Goal: Check status

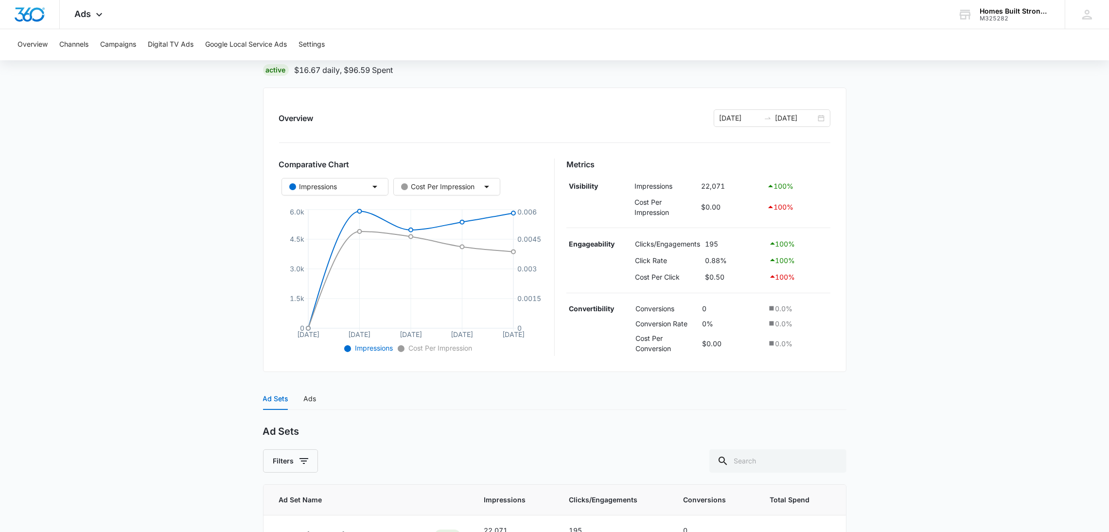
scroll to position [143, 0]
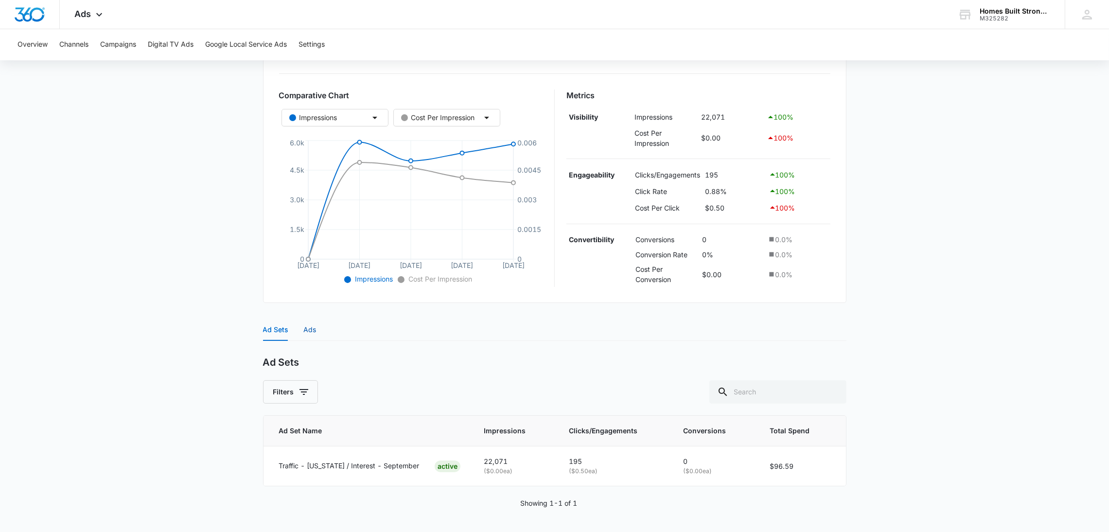
click at [305, 326] on div "Ads" at bounding box center [310, 329] width 13 height 11
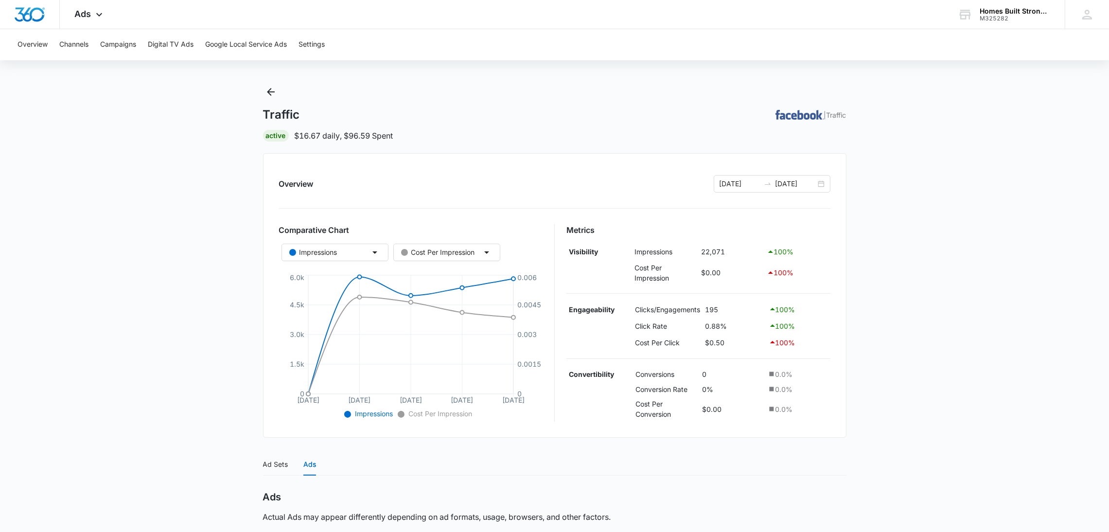
scroll to position [0, 0]
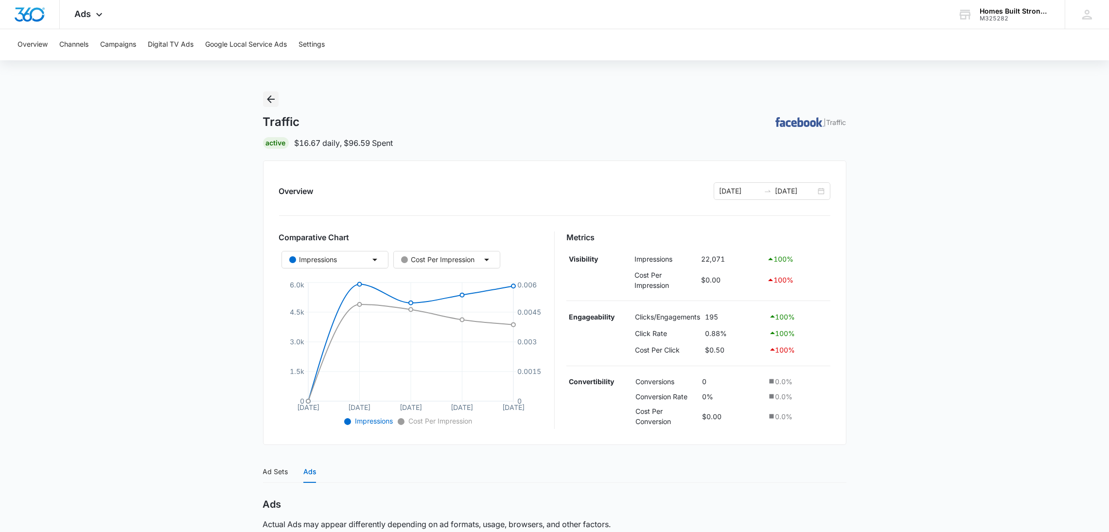
click at [267, 100] on icon "Back" at bounding box center [271, 99] width 8 height 8
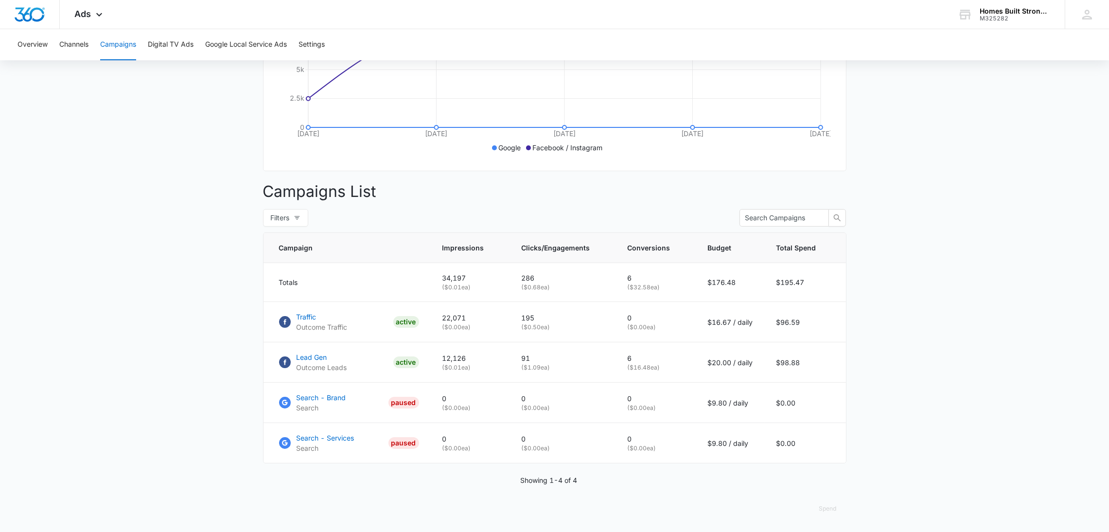
scroll to position [254, 0]
click at [308, 314] on p "Traffic" at bounding box center [322, 317] width 51 height 10
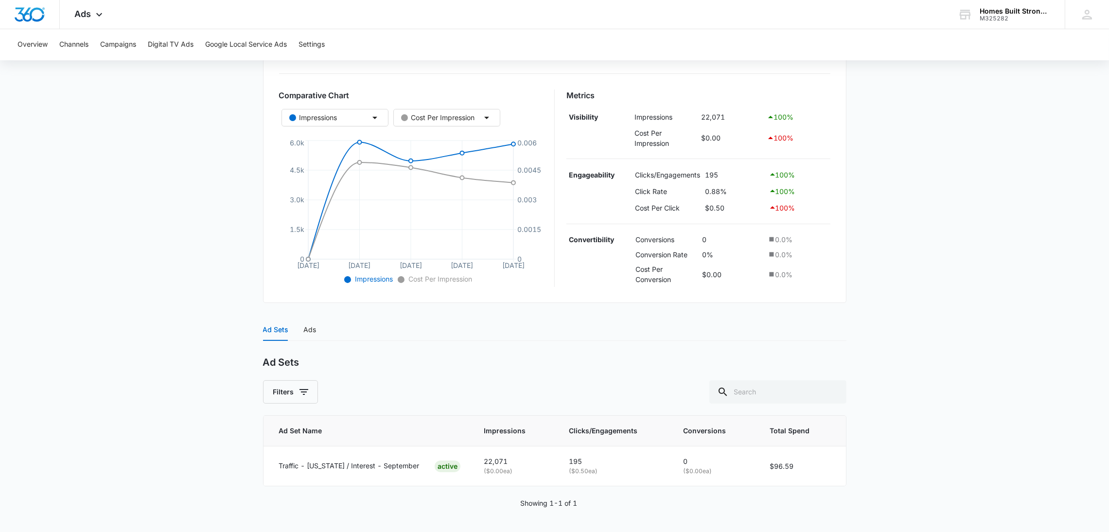
scroll to position [70, 0]
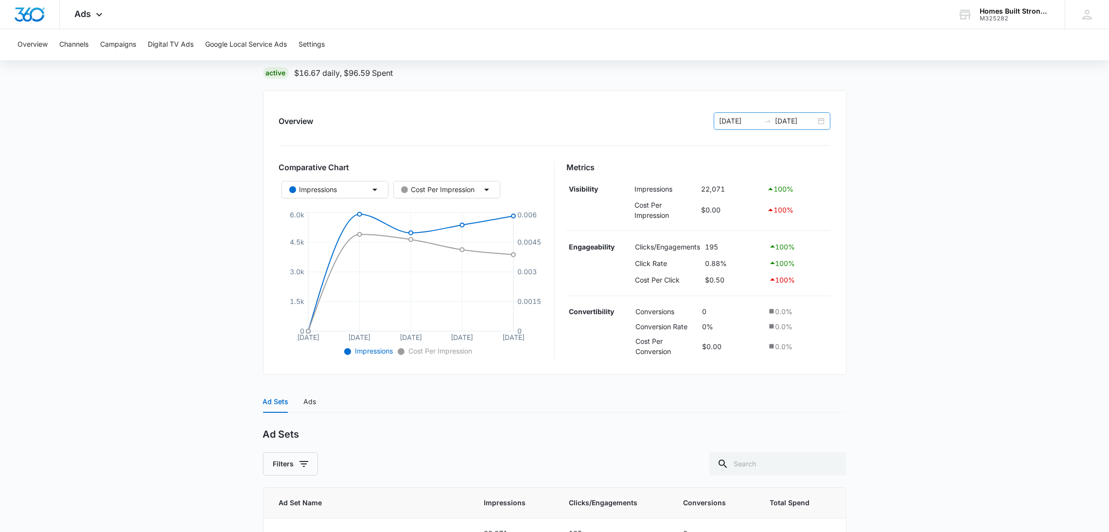
click at [821, 118] on div "[DATE] [DATE]" at bounding box center [772, 120] width 117 height 17
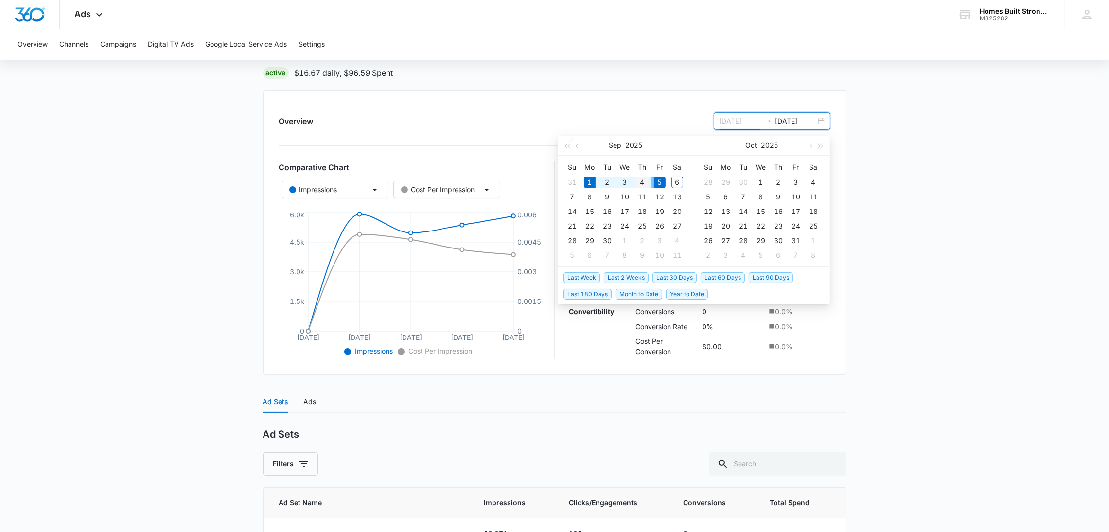
type input "[DATE]"
click at [644, 178] on div "4" at bounding box center [642, 182] width 12 height 12
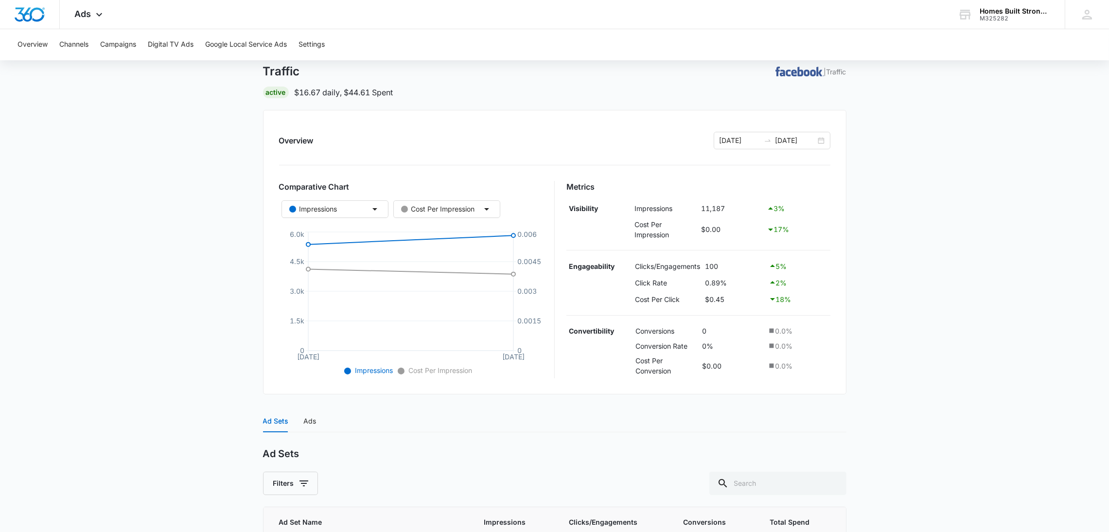
scroll to position [73, 0]
